Goal: Task Accomplishment & Management: Complete application form

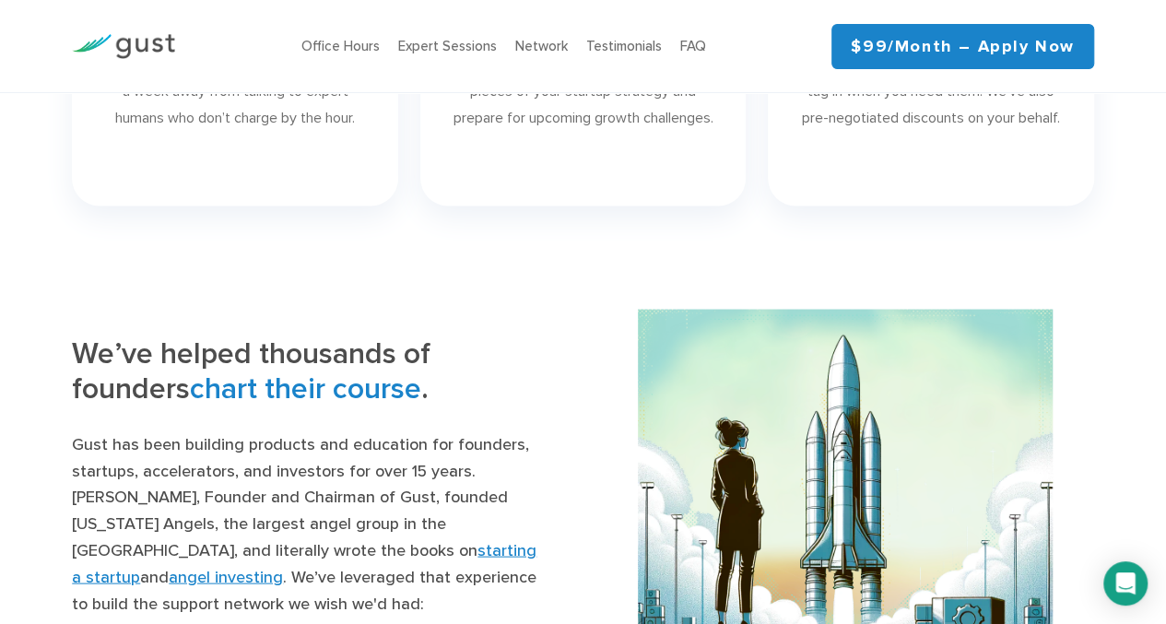
scroll to position [268, 0]
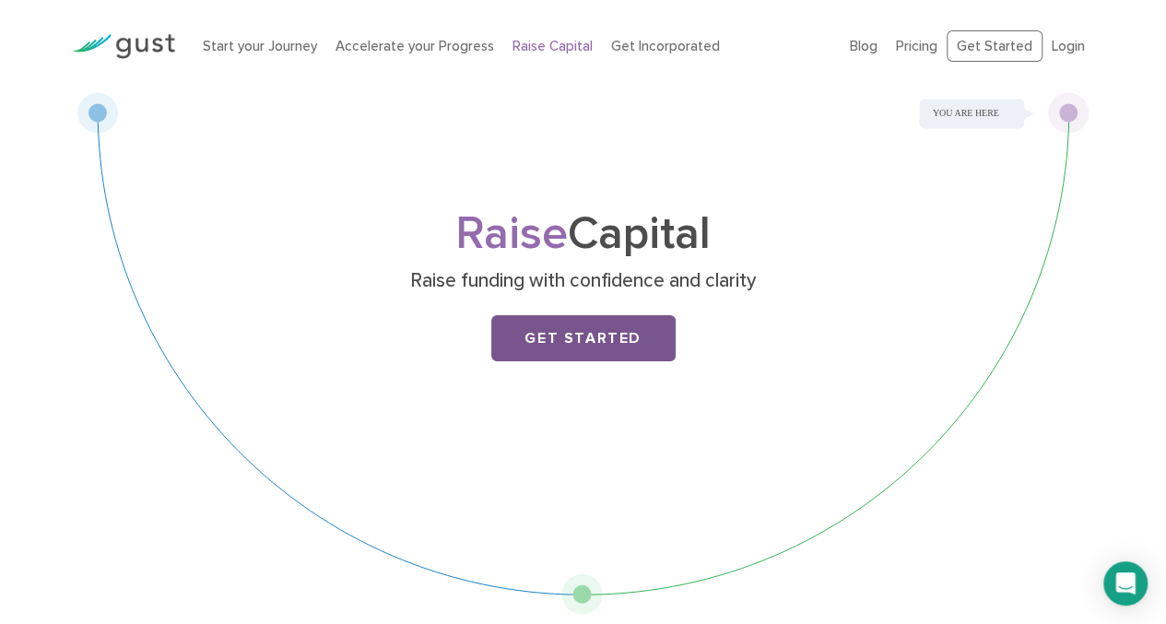
click at [588, 328] on link "Get Started" at bounding box center [583, 338] width 184 height 46
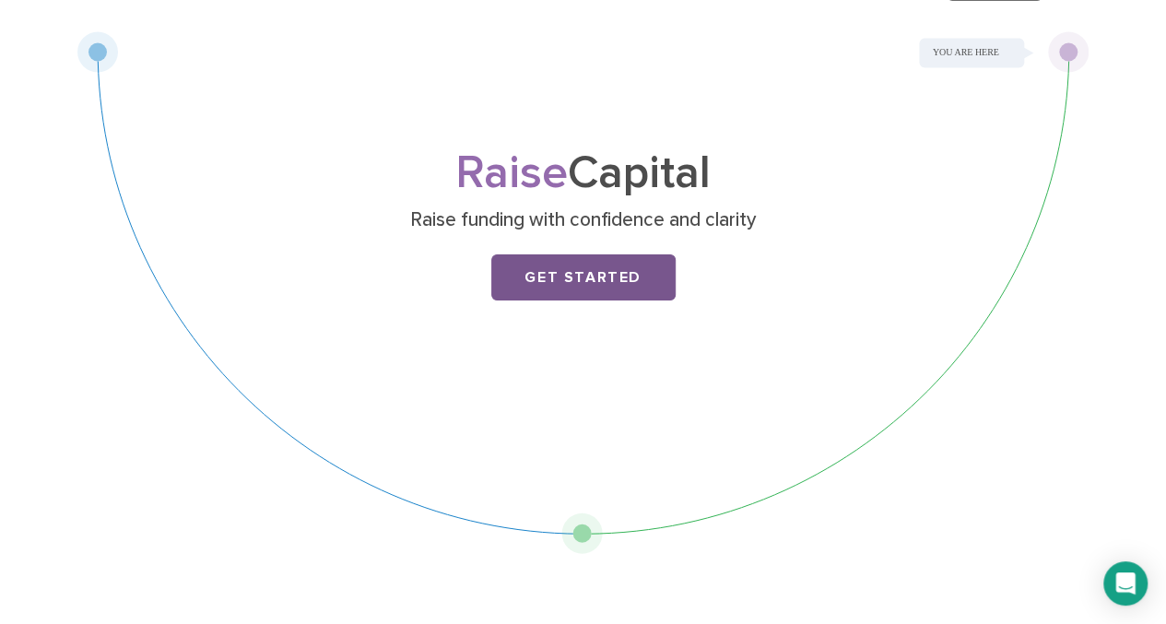
click at [621, 263] on link "Get Started" at bounding box center [583, 277] width 184 height 46
